Goal: Task Accomplishment & Management: Use online tool/utility

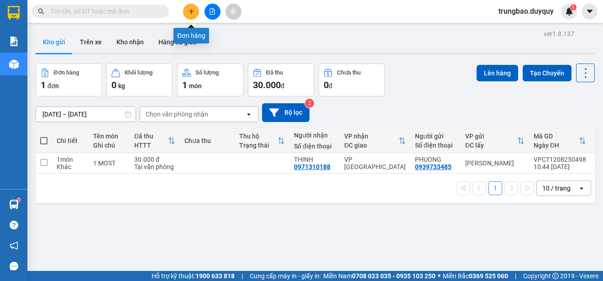
drag, startPoint x: 191, startPoint y: 8, endPoint x: 196, endPoint y: 8, distance: 5.5
click at [196, 8] on button at bounding box center [191, 12] width 16 height 16
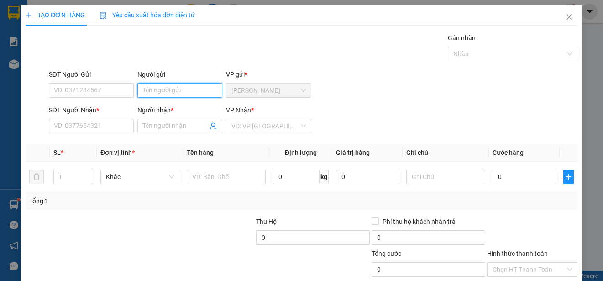
click at [182, 91] on input "Người gửi" at bounding box center [179, 90] width 85 height 15
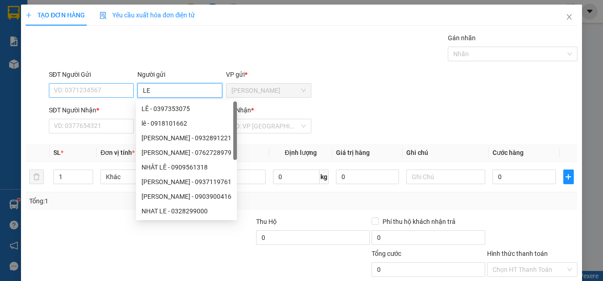
type input "LE"
click at [124, 90] on input "SĐT Người Gửi" at bounding box center [91, 90] width 85 height 15
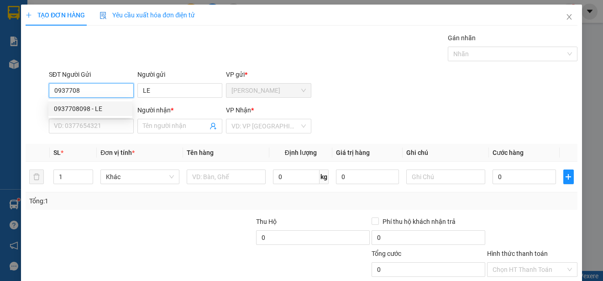
click at [107, 106] on div "0937708098 - LE" at bounding box center [90, 109] width 73 height 10
type input "0937708098"
type input "0936788703"
type input "PHUONG"
type input "25.000"
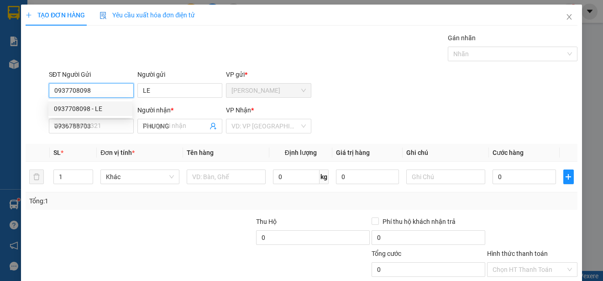
type input "25.000"
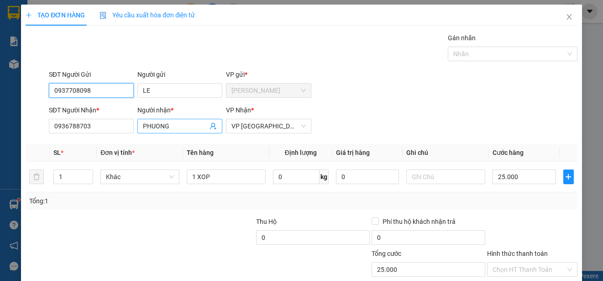
type input "0937708098"
click at [191, 127] on input "PHUONG" at bounding box center [175, 126] width 65 height 10
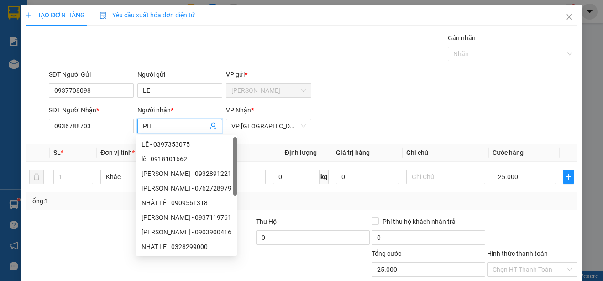
type input "P"
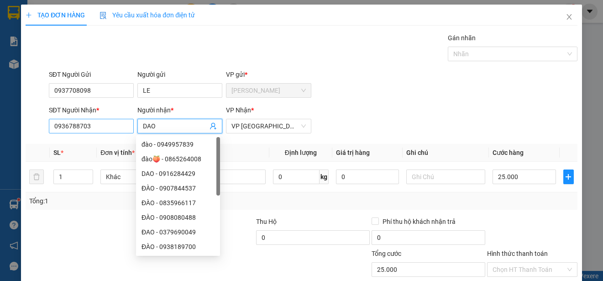
type input "DAO"
click at [120, 124] on input "0936788703" at bounding box center [91, 126] width 85 height 15
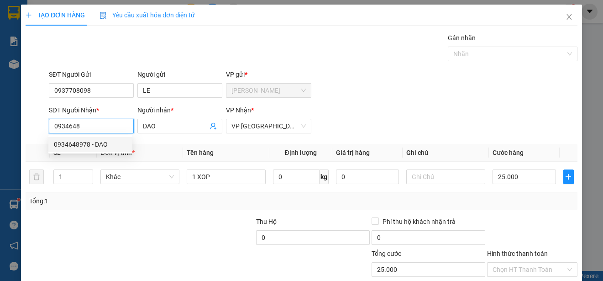
click at [109, 141] on div "0934648978 - DAO" at bounding box center [90, 144] width 73 height 10
type input "0934648978"
type input "40.000"
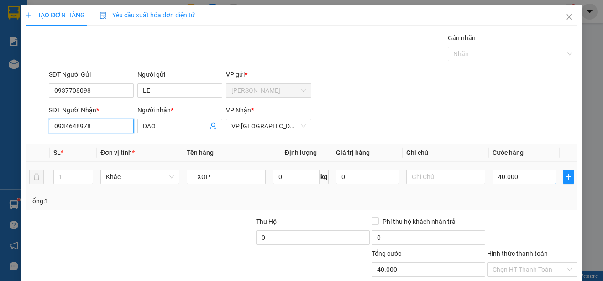
type input "0934648978"
click at [492, 176] on input "40.000" at bounding box center [523, 176] width 63 height 15
type input "0"
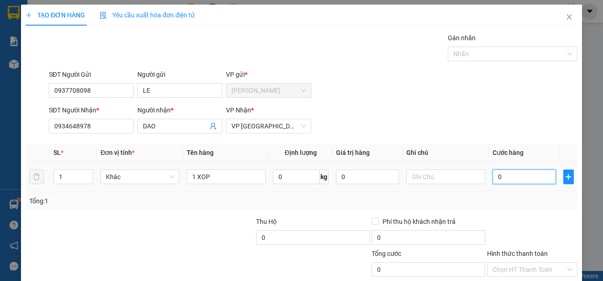
click at [492, 176] on input "0" at bounding box center [523, 176] width 63 height 15
type input "30"
type input "300"
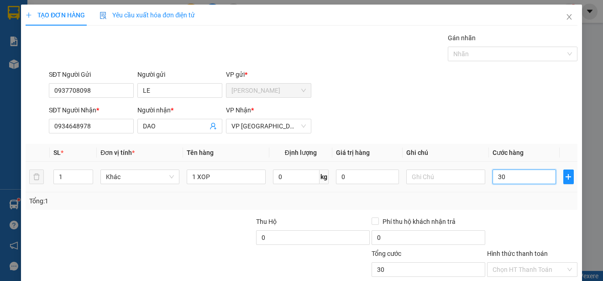
type input "300"
type input "3.000"
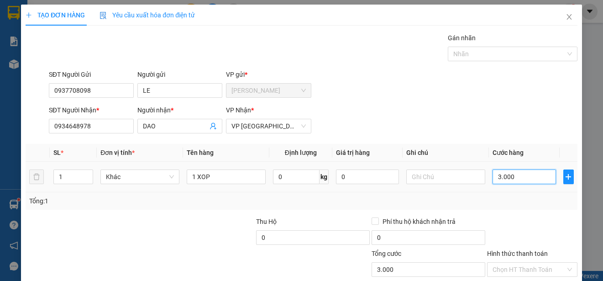
type input "30.000"
type input "300.000"
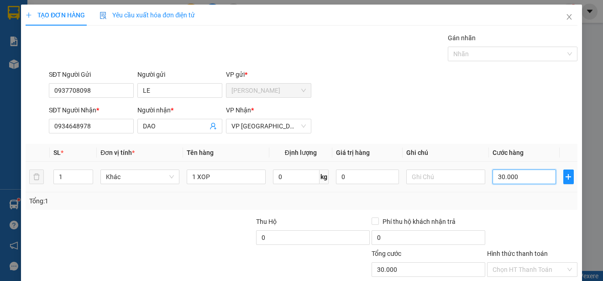
type input "300.000"
type input "30.000"
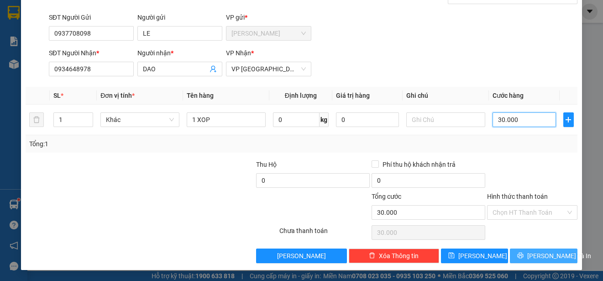
type input "30.000"
click at [553, 254] on span "[PERSON_NAME] và In" at bounding box center [559, 255] width 64 height 10
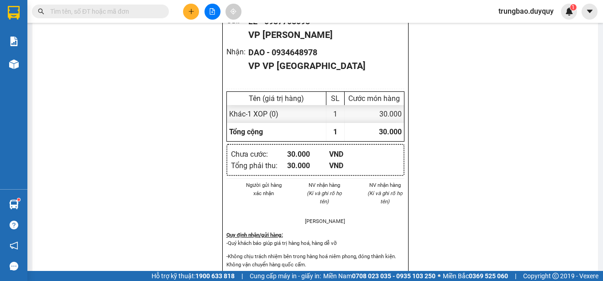
scroll to position [91, 0]
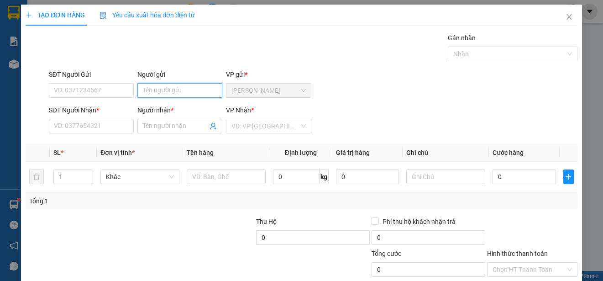
click at [205, 89] on input "Người gửi" at bounding box center [179, 90] width 85 height 15
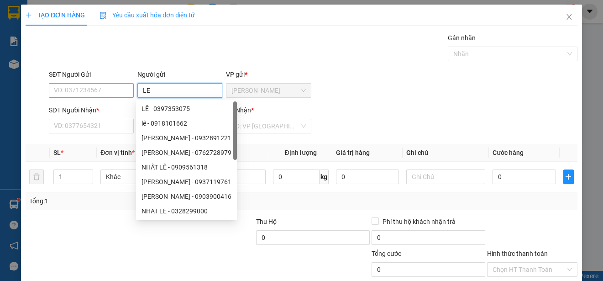
type input "LE"
click at [118, 90] on input "SĐT Người Gửi" at bounding box center [91, 90] width 85 height 15
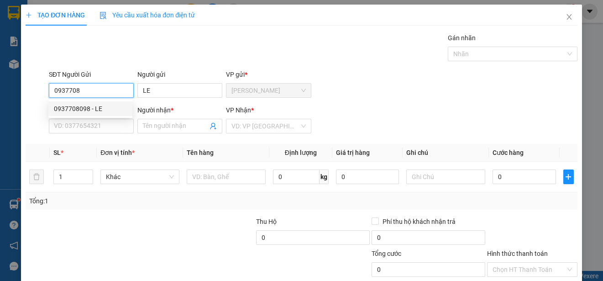
click at [102, 108] on div "0937708098 - LE" at bounding box center [90, 109] width 73 height 10
type input "0937708098"
type input "0934648978"
type input "DAO"
type input "30.000"
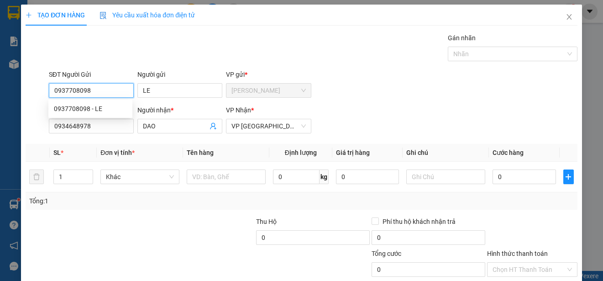
type input "30.000"
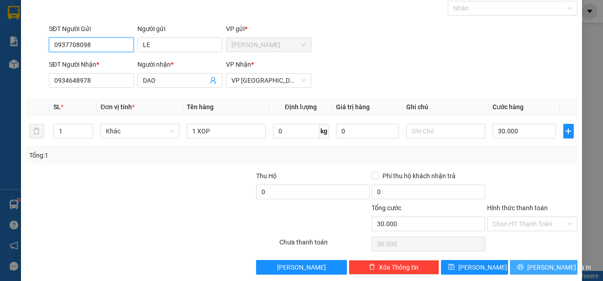
type input "0937708098"
click at [553, 263] on span "[PERSON_NAME] và In" at bounding box center [559, 267] width 64 height 10
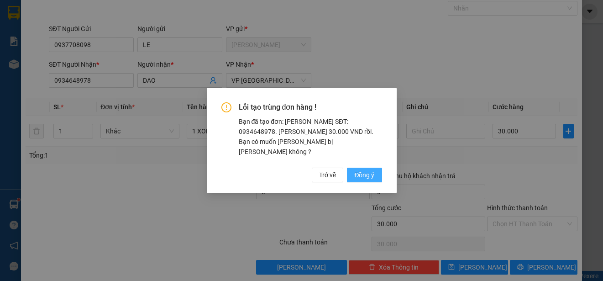
click at [370, 170] on span "Đồng ý" at bounding box center [364, 175] width 20 height 10
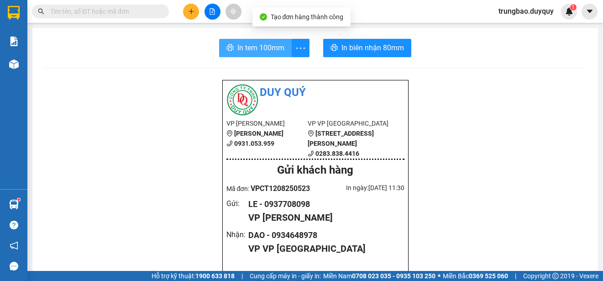
click at [263, 43] on span "In tem 100mm" at bounding box center [260, 47] width 47 height 11
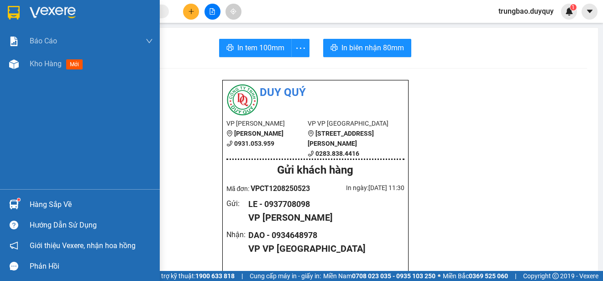
click at [13, 11] on img at bounding box center [14, 13] width 12 height 14
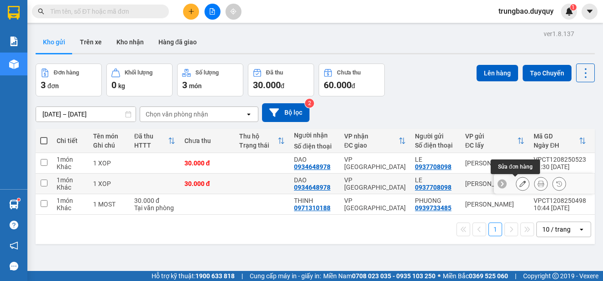
click at [519, 185] on icon at bounding box center [522, 183] width 6 height 6
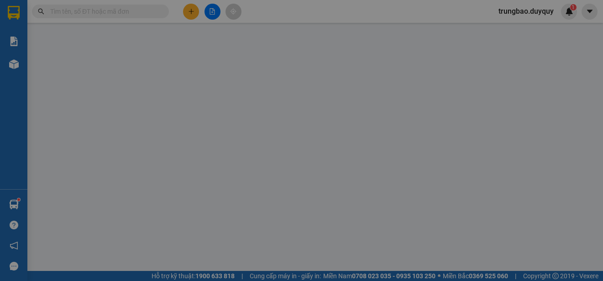
type input "0937708098"
type input "0934648978"
type input "30.000"
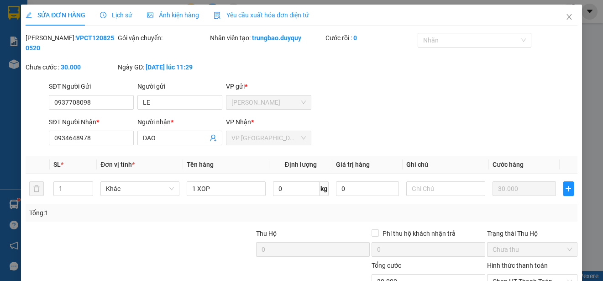
click at [77, 15] on span "SỬA ĐƠN HÀNG" at bounding box center [56, 14] width 60 height 7
click at [565, 16] on icon "close" at bounding box center [568, 16] width 7 height 7
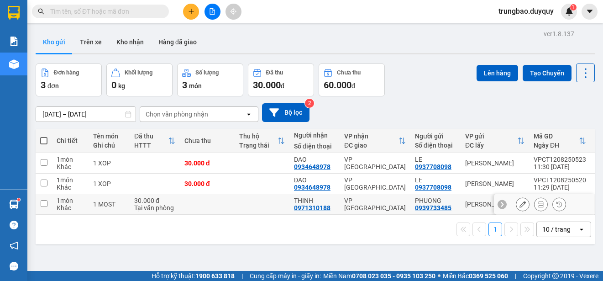
click at [44, 203] on input "checkbox" at bounding box center [44, 203] width 7 height 7
checkbox input "true"
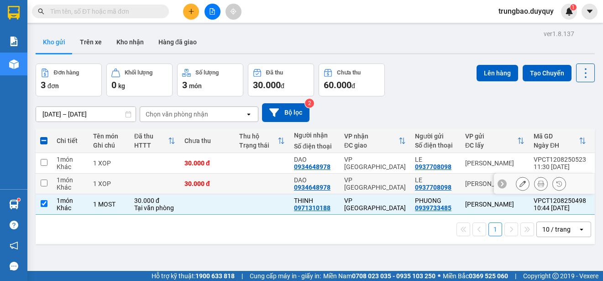
click at [44, 183] on input "checkbox" at bounding box center [44, 182] width 7 height 7
checkbox input "true"
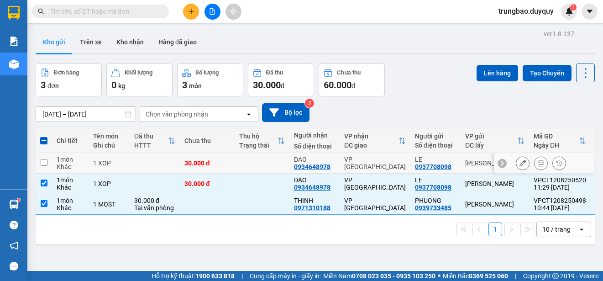
click at [45, 163] on input "checkbox" at bounding box center [44, 162] width 7 height 7
checkbox input "true"
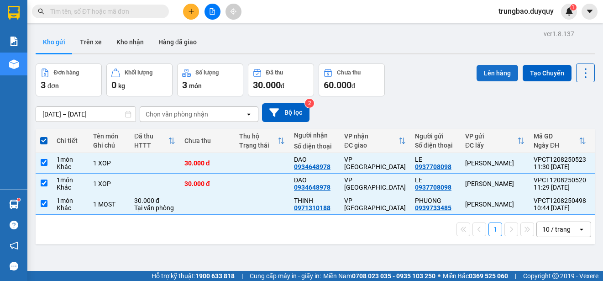
click at [488, 70] on button "Lên hàng" at bounding box center [497, 73] width 42 height 16
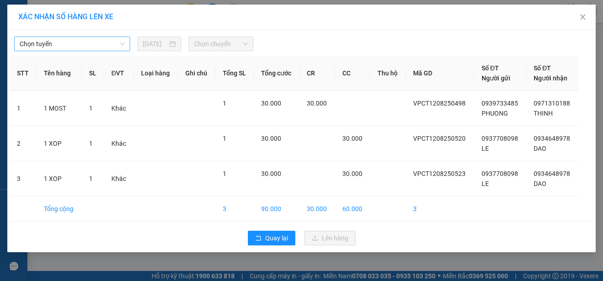
click at [83, 43] on span "Chọn tuyến" at bounding box center [72, 44] width 105 height 14
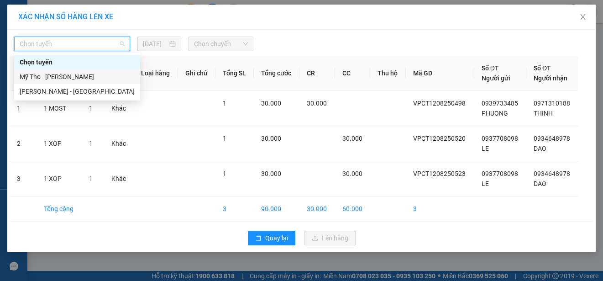
click at [80, 77] on div "Mỹ Tho - [PERSON_NAME]" at bounding box center [77, 77] width 115 height 10
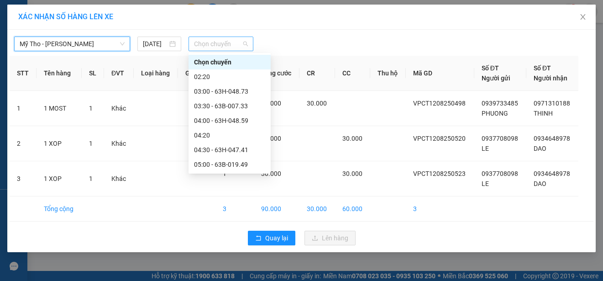
click at [234, 44] on span "Chọn chuyến" at bounding box center [220, 44] width 53 height 14
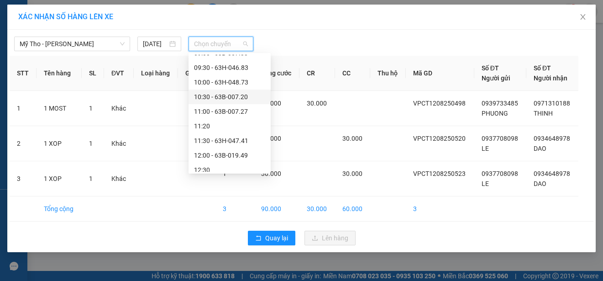
scroll to position [137, 0]
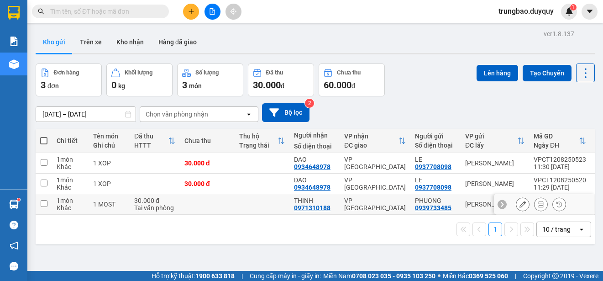
click at [47, 203] on td at bounding box center [44, 204] width 16 height 21
checkbox input "true"
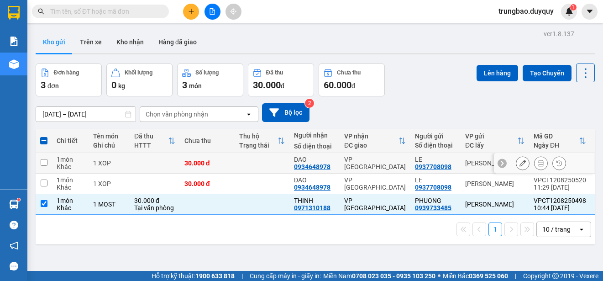
click at [45, 161] on input "checkbox" at bounding box center [44, 162] width 7 height 7
checkbox input "true"
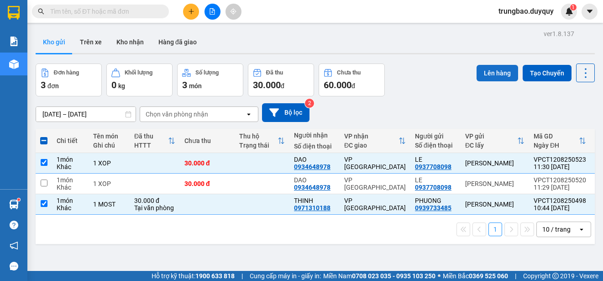
click at [476, 73] on button "Lên hàng" at bounding box center [497, 73] width 42 height 16
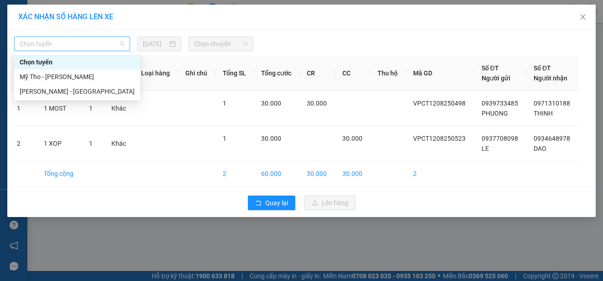
drag, startPoint x: 93, startPoint y: 39, endPoint x: 86, endPoint y: 45, distance: 9.1
click at [92, 39] on span "Chọn tuyến" at bounding box center [72, 44] width 105 height 14
click at [96, 75] on div "Mỹ Tho - [PERSON_NAME]" at bounding box center [77, 77] width 115 height 10
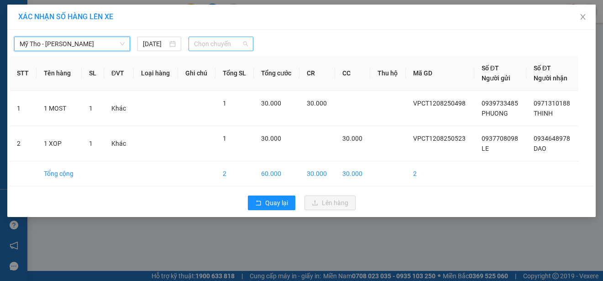
click at [210, 43] on span "Chọn chuyến" at bounding box center [220, 44] width 53 height 14
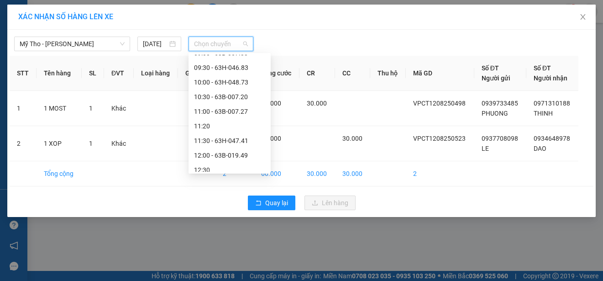
scroll to position [274, 0]
click at [249, 63] on div "11:00 - 63B-007.27" at bounding box center [229, 66] width 71 height 10
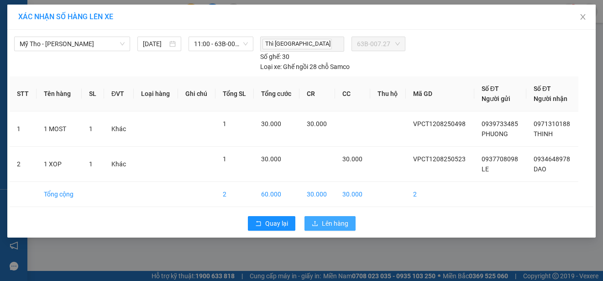
click at [339, 221] on span "Lên hàng" at bounding box center [335, 223] width 26 height 10
